Goal: Transaction & Acquisition: Obtain resource

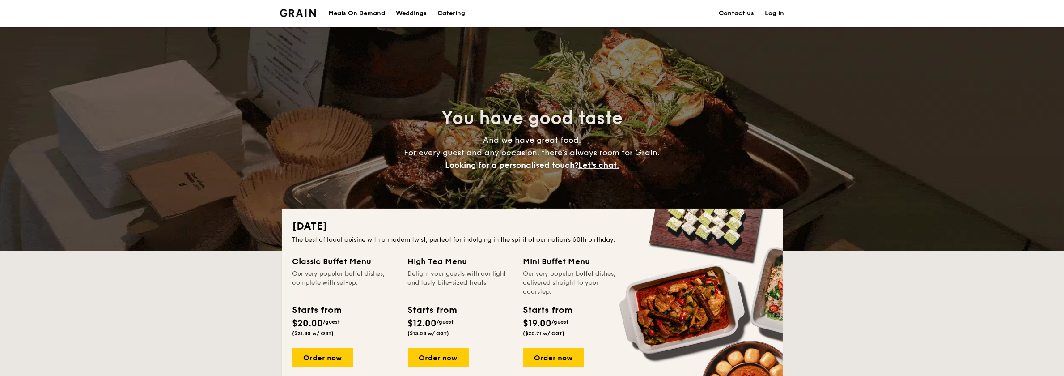
click at [376, 17] on div "Meals On Demand" at bounding box center [356, 13] width 57 height 27
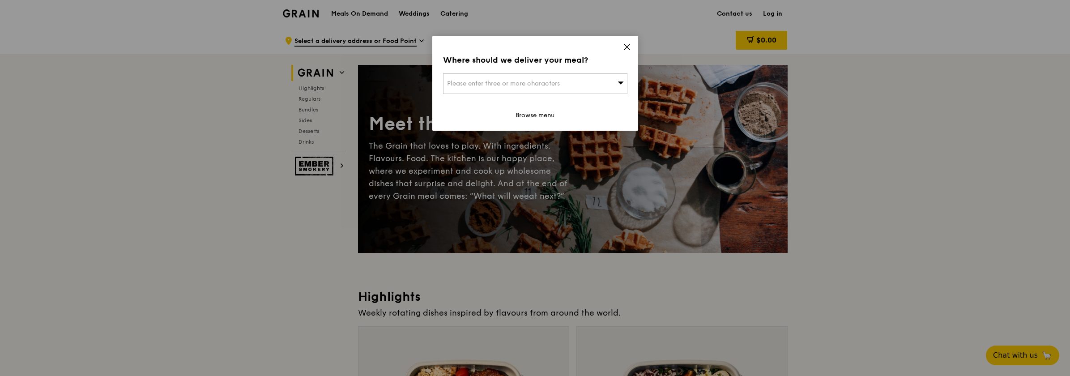
click at [627, 44] on icon at bounding box center [627, 47] width 8 height 8
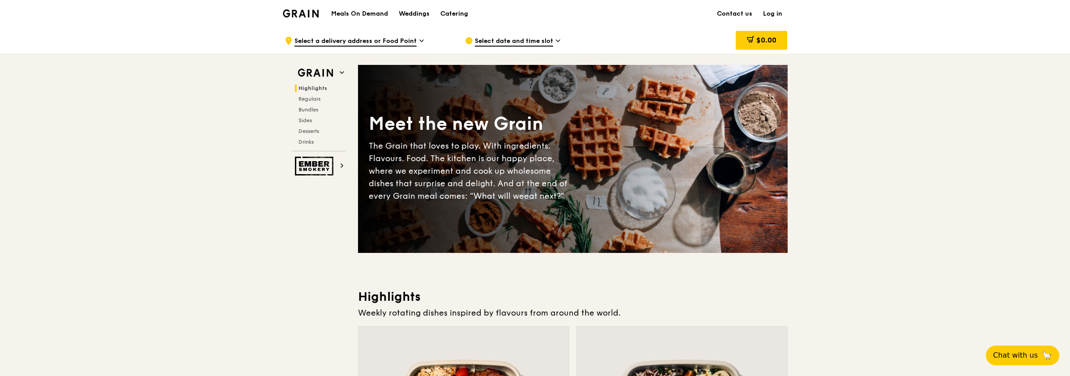
click at [293, 14] on img at bounding box center [301, 13] width 36 height 8
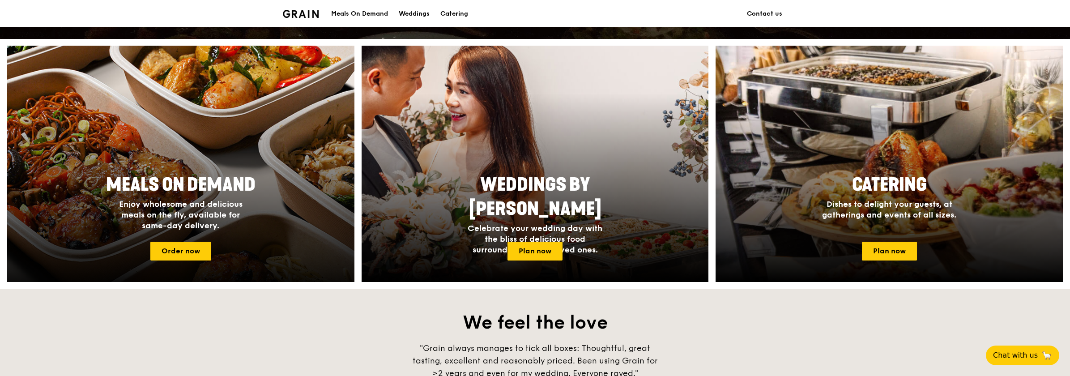
scroll to position [400, 0]
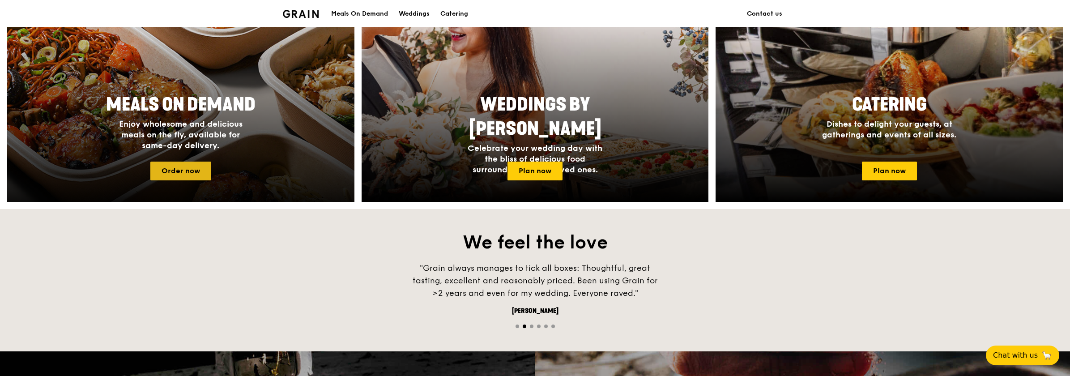
click at [185, 175] on link "Order now" at bounding box center [180, 171] width 61 height 19
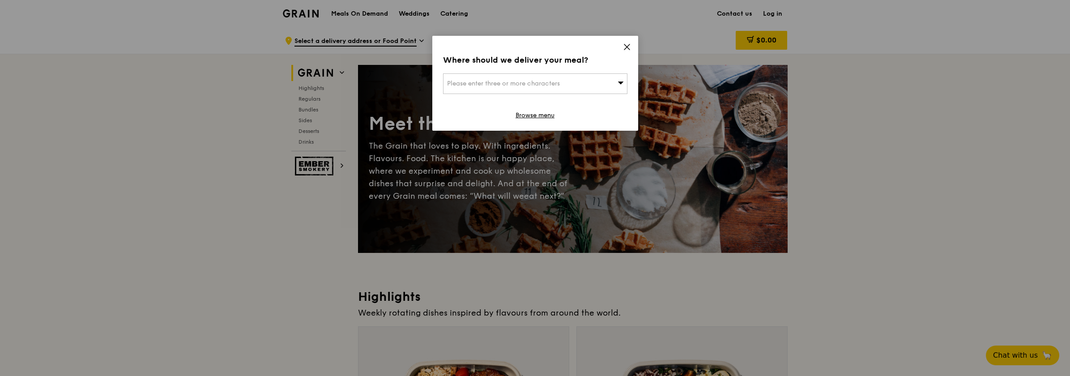
click at [516, 92] on div "Please enter three or more characters" at bounding box center [535, 83] width 184 height 21
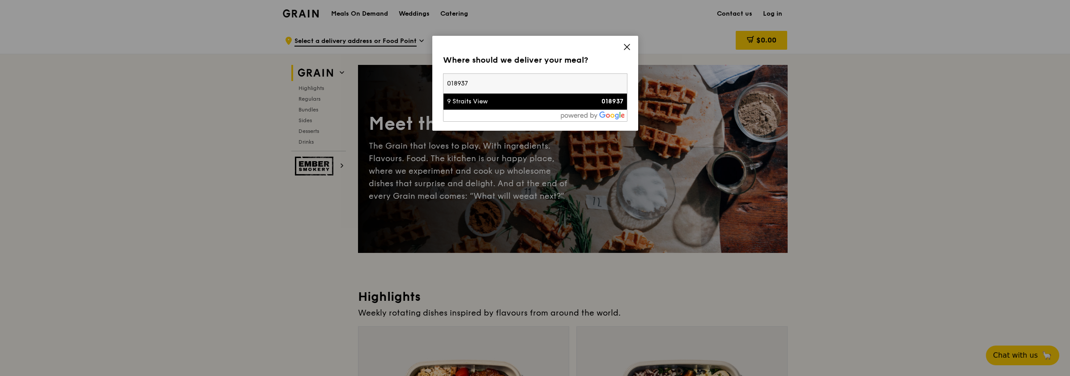
type input "018937"
click at [523, 103] on div "9 Straits View" at bounding box center [513, 101] width 132 height 9
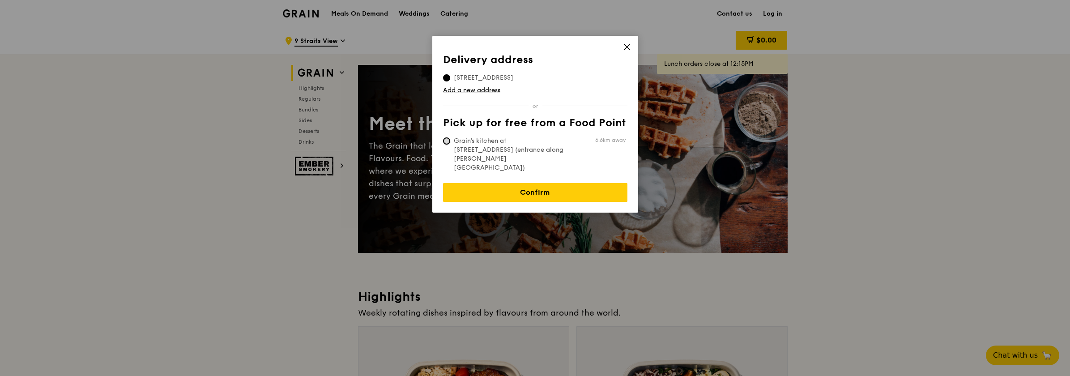
click at [448, 142] on input "Grain's kitchen at 5 Burn Road #05-01 (entrance along Harrison Road) 6.6km away" at bounding box center [446, 140] width 7 height 7
radio input "true"
click at [444, 77] on input "9 Straits View, 018937" at bounding box center [446, 77] width 7 height 7
radio input "true"
click at [524, 172] on div "Confirm" at bounding box center [535, 187] width 184 height 30
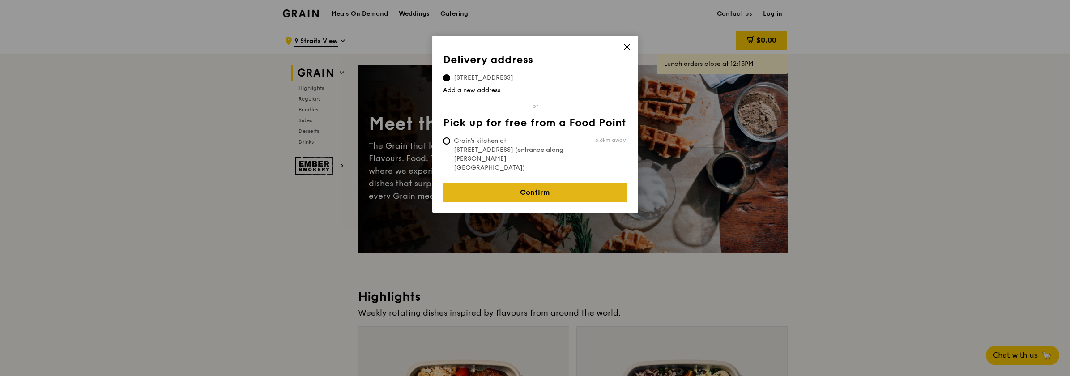
click at [527, 183] on link "Confirm" at bounding box center [535, 192] width 184 height 19
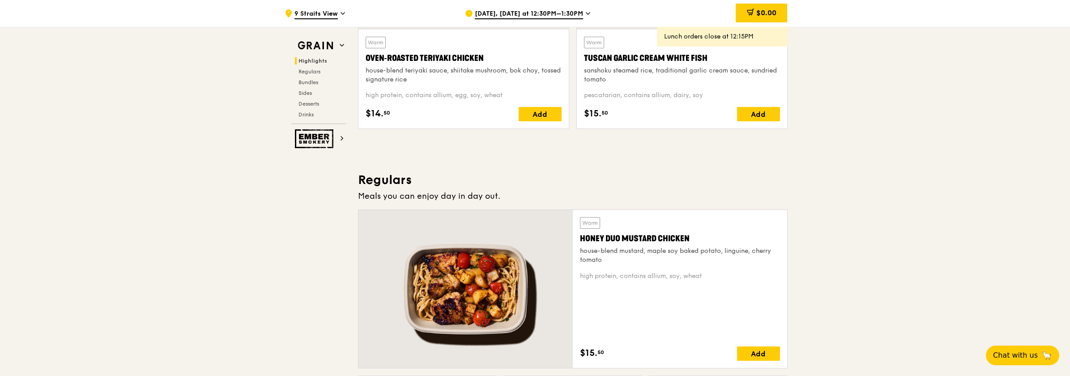
scroll to position [448, 0]
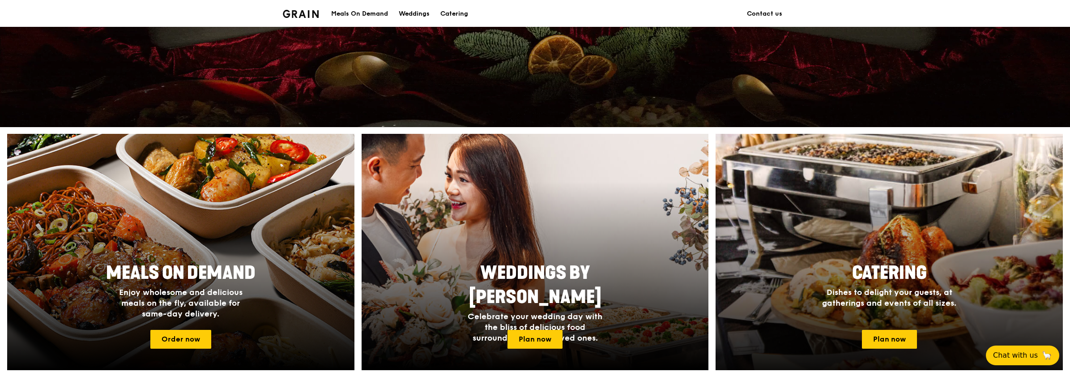
scroll to position [268, 0]
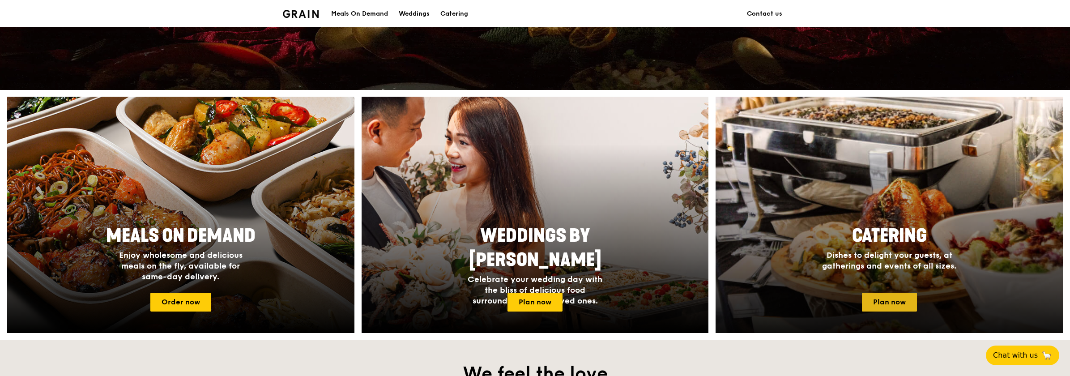
click at [878, 303] on link "Plan now" at bounding box center [889, 302] width 55 height 19
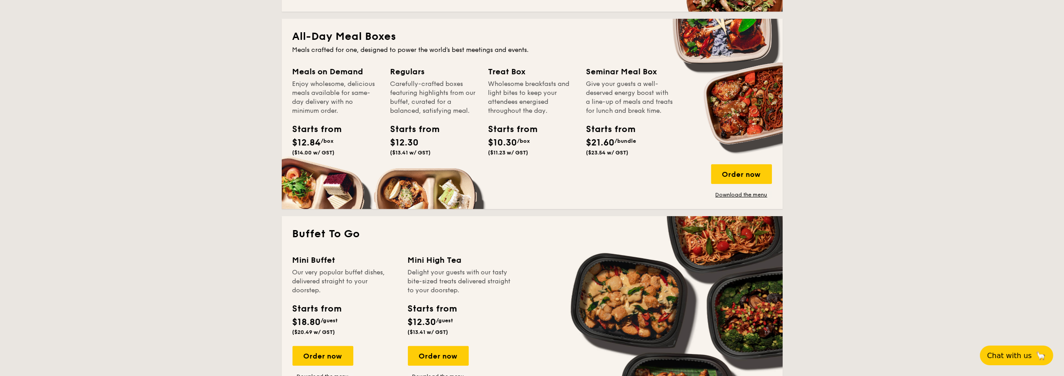
scroll to position [582, 0]
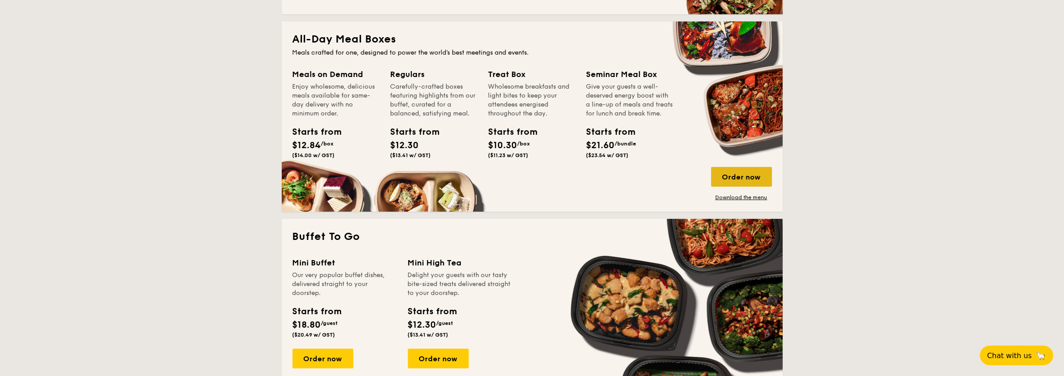
click at [745, 177] on div "Order now" at bounding box center [741, 177] width 61 height 20
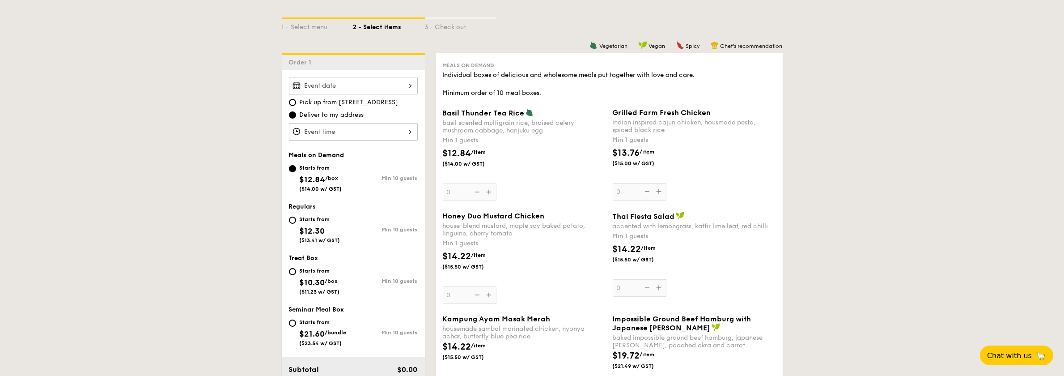
scroll to position [179, 0]
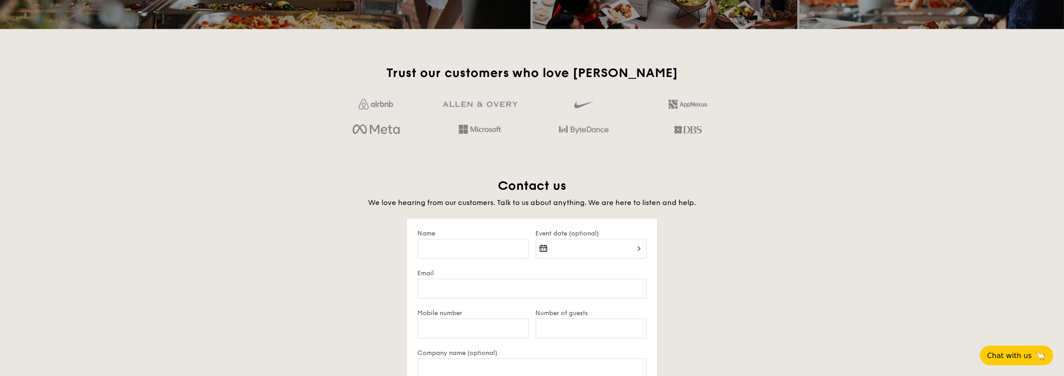
scroll to position [1739, 0]
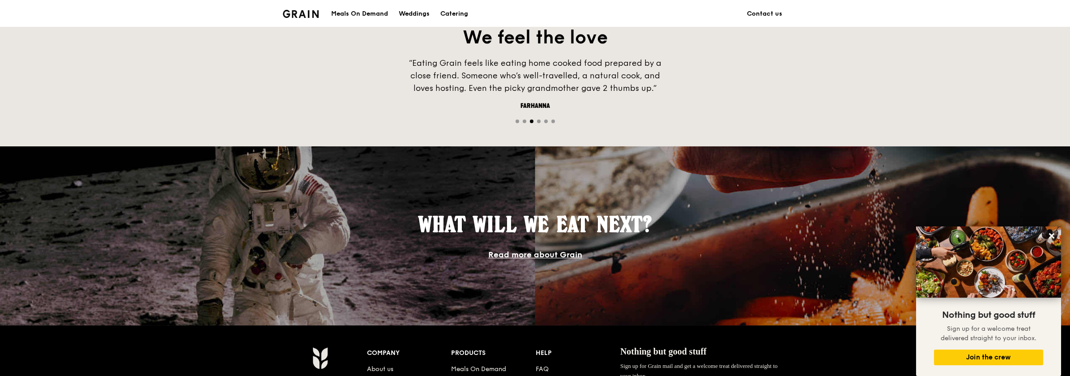
scroll to position [716, 0]
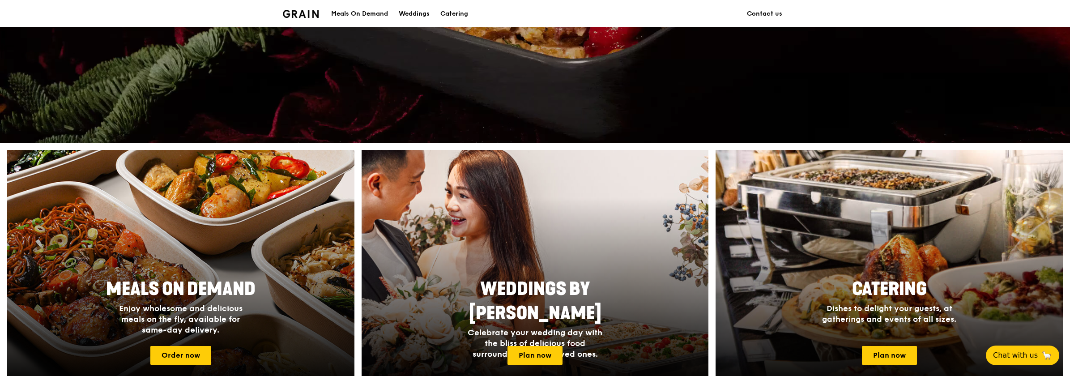
scroll to position [268, 0]
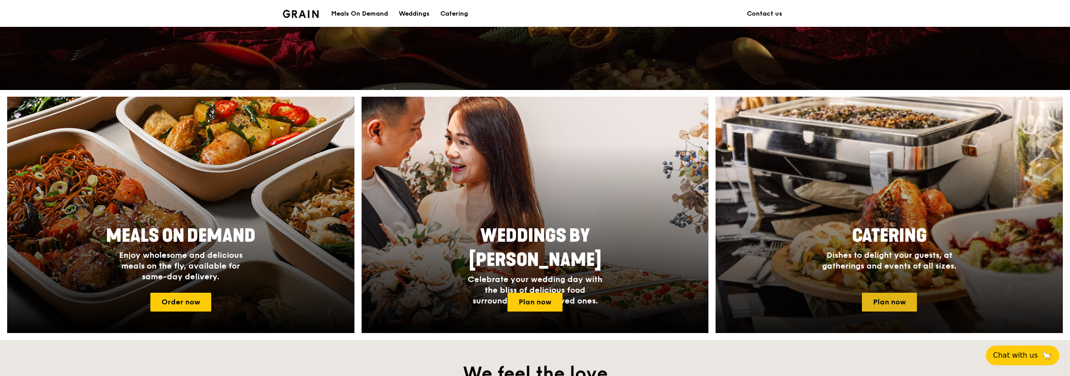
click at [896, 302] on link "Plan now" at bounding box center [889, 302] width 55 height 19
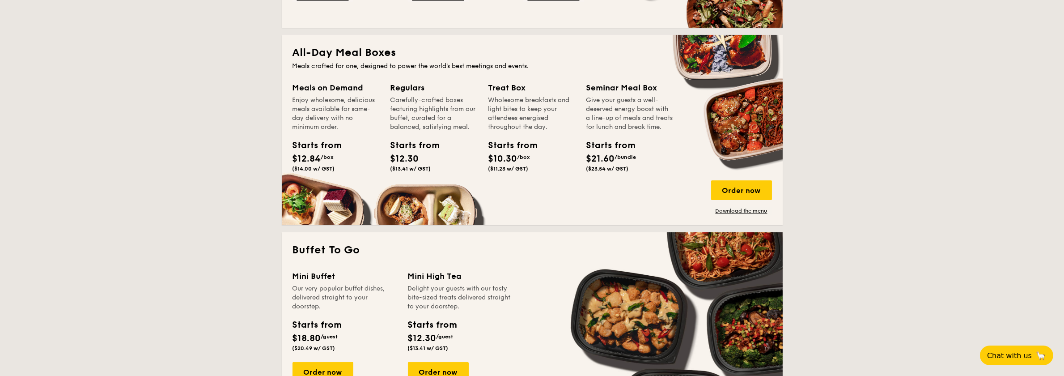
scroll to position [582, 0]
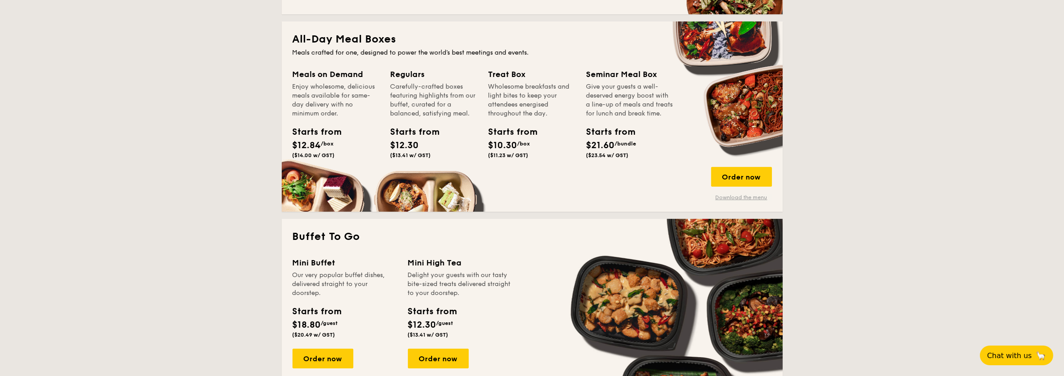
click at [742, 199] on link "Download the menu" at bounding box center [741, 197] width 61 height 7
